Goal: Communication & Community: Share content

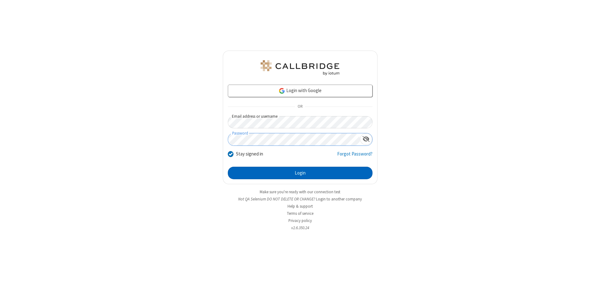
click at [300, 173] on button "Login" at bounding box center [300, 173] width 145 height 13
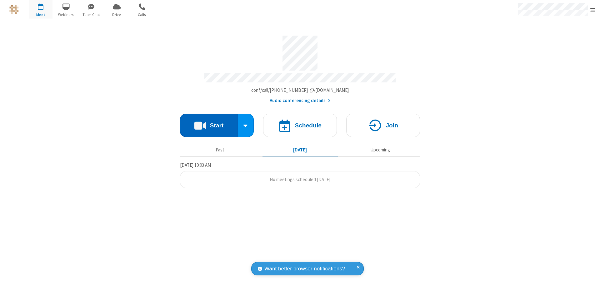
click at [209, 123] on button "Start" at bounding box center [209, 125] width 58 height 23
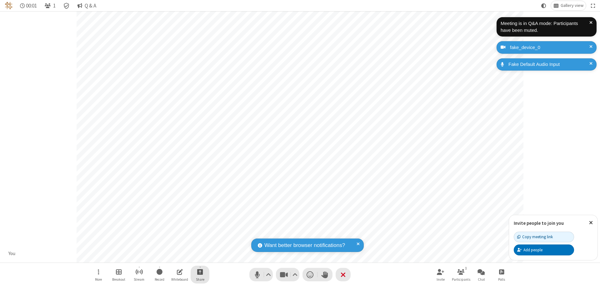
click at [200, 272] on span "Start sharing" at bounding box center [200, 272] width 6 height 8
click at [200, 234] on span "Share additional camera" at bounding box center [204, 235] width 46 height 5
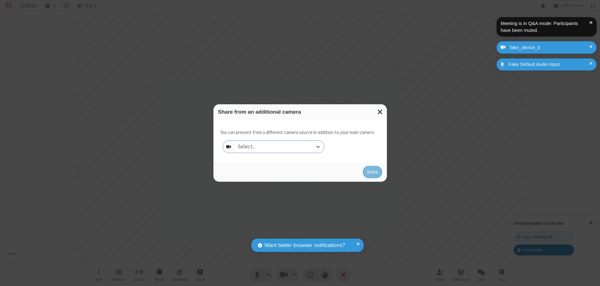
click at [279, 147] on div "Select..." at bounding box center [279, 147] width 90 height 12
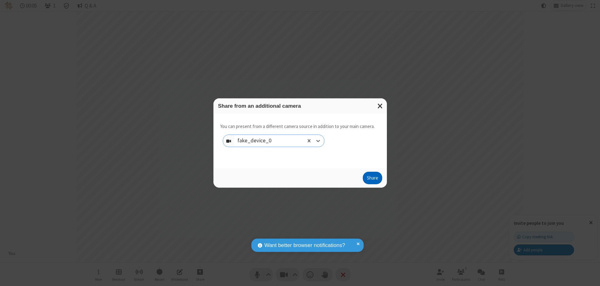
click at [372, 179] on button "Share" at bounding box center [372, 178] width 19 height 13
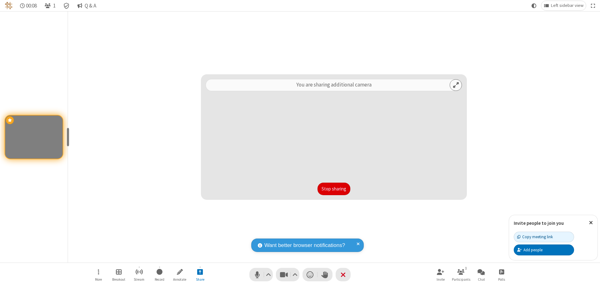
click at [334, 189] on button "Stop sharing" at bounding box center [334, 189] width 33 height 13
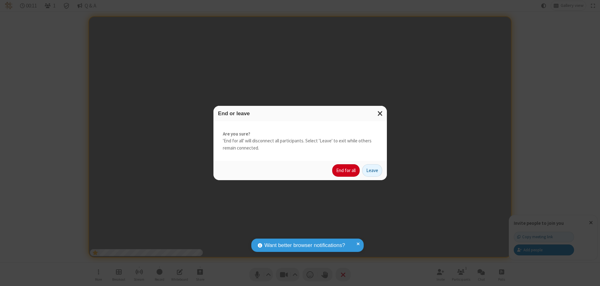
click at [346, 171] on button "End for all" at bounding box center [346, 170] width 28 height 13
